Goal: Task Accomplishment & Management: Use online tool/utility

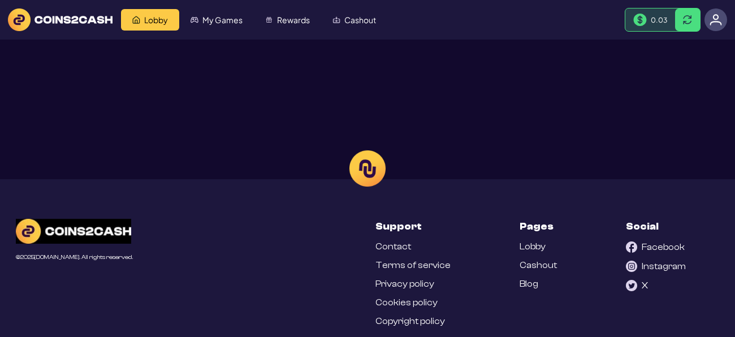
click at [709, 20] on div at bounding box center [367, 168] width 735 height 337
click at [716, 21] on div at bounding box center [367, 168] width 735 height 337
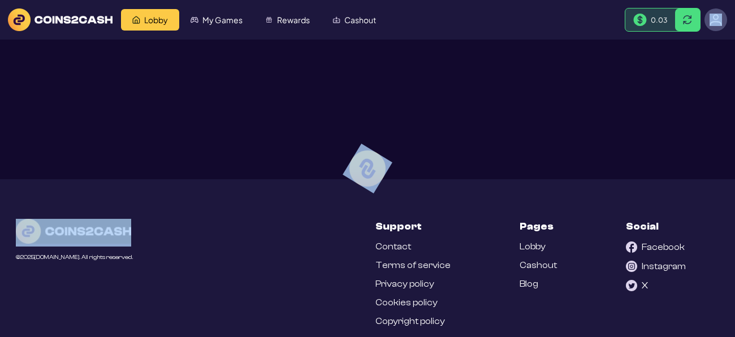
click at [716, 21] on div at bounding box center [367, 168] width 735 height 337
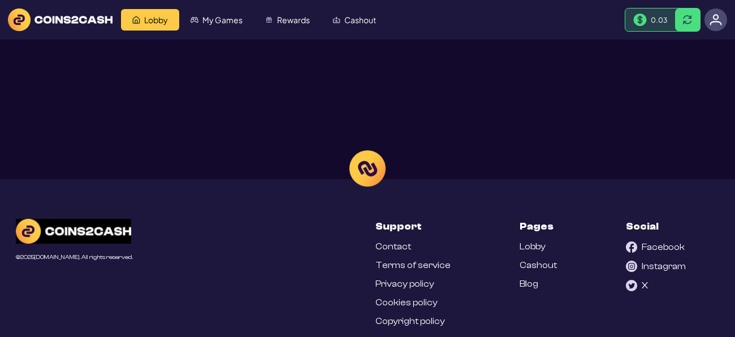
click at [716, 21] on div at bounding box center [367, 168] width 735 height 337
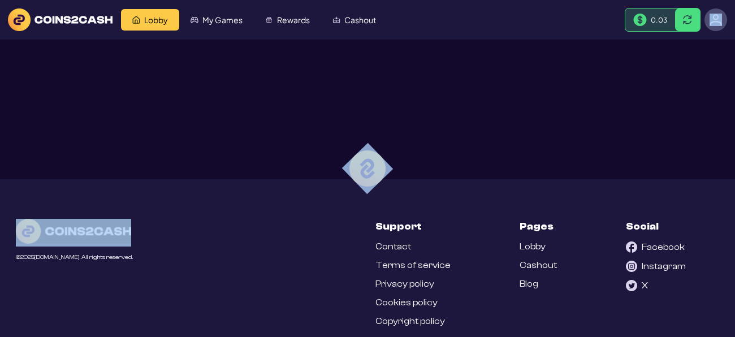
click at [716, 21] on div at bounding box center [367, 168] width 735 height 337
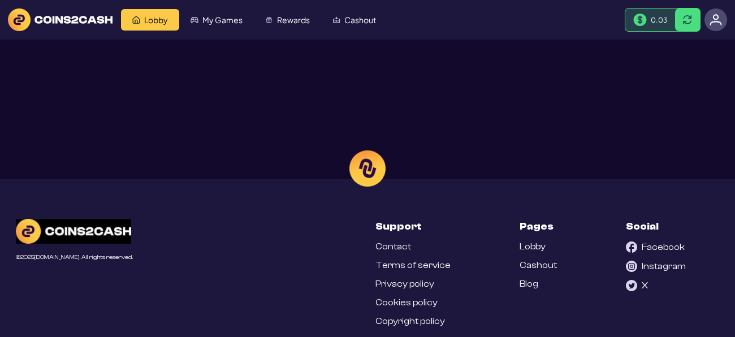
click at [716, 21] on div at bounding box center [367, 168] width 735 height 337
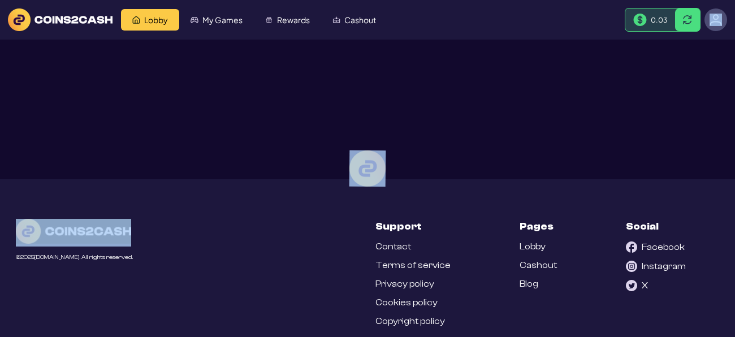
click at [716, 21] on div at bounding box center [367, 168] width 735 height 337
